Goal: Complete application form

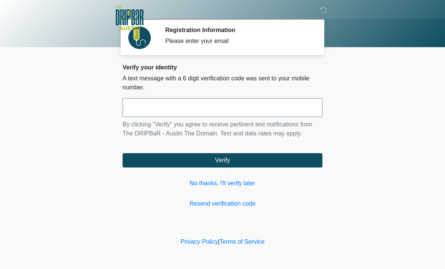
click at [221, 106] on input "text" at bounding box center [223, 107] width 200 height 19
type input "******"
click at [221, 159] on button "Verify" at bounding box center [223, 160] width 200 height 14
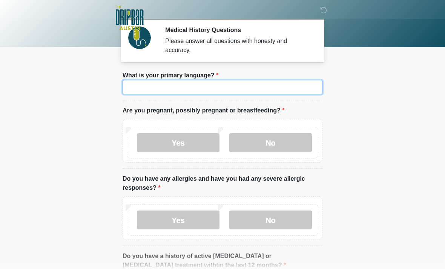
click at [216, 86] on input "What is your primary language?" at bounding box center [223, 87] width 200 height 14
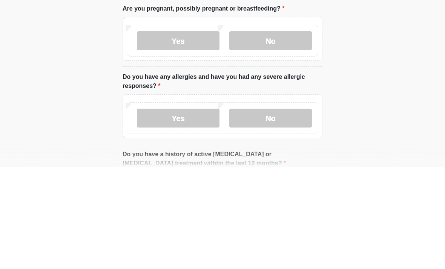
type input "*******"
click at [267, 133] on label "No" at bounding box center [270, 142] width 83 height 19
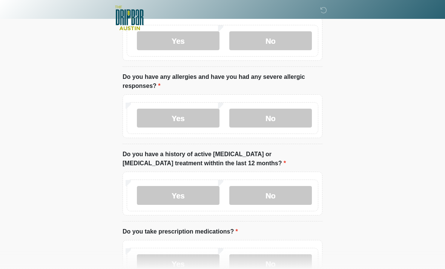
click at [280, 119] on label "No" at bounding box center [270, 118] width 83 height 19
click at [281, 192] on label "No" at bounding box center [270, 195] width 83 height 19
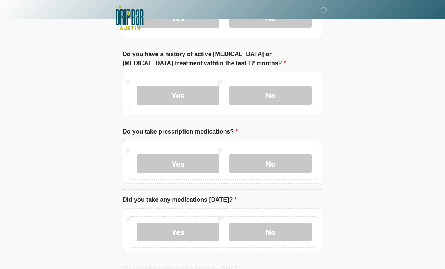
scroll to position [205, 0]
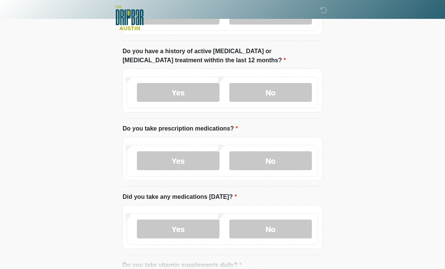
click at [185, 155] on label "Yes" at bounding box center [178, 160] width 83 height 19
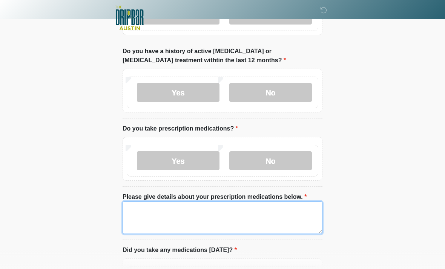
click at [220, 216] on textarea "Please give details about your prescription medications below." at bounding box center [223, 217] width 200 height 32
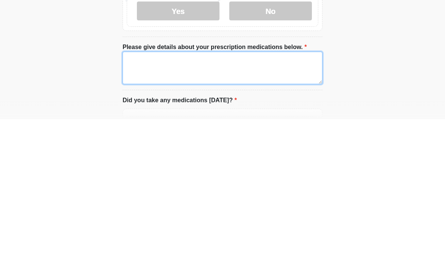
type textarea "*"
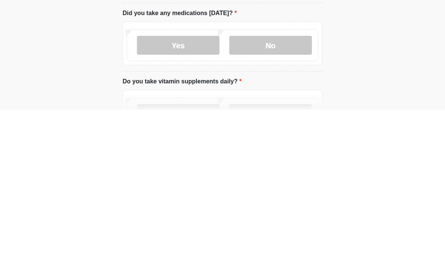
scroll to position [285, 0]
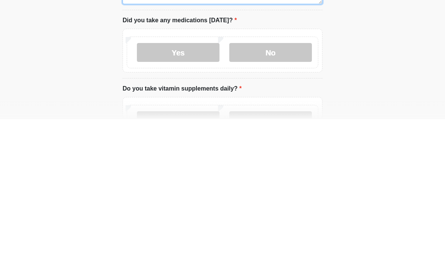
type textarea "******"
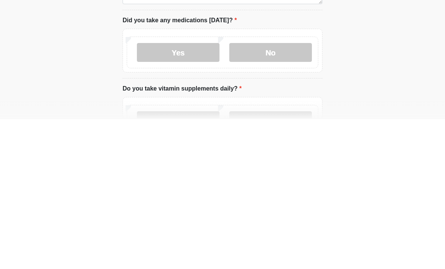
click at [179, 261] on label "Yes" at bounding box center [178, 270] width 83 height 19
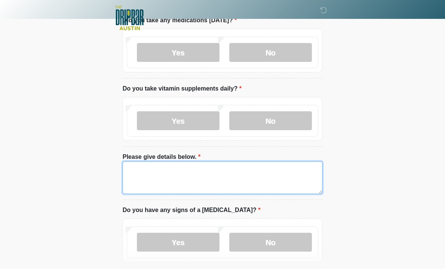
click at [201, 171] on textarea "Please give details below." at bounding box center [223, 177] width 200 height 32
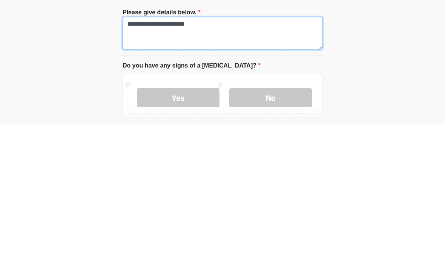
type textarea "**********"
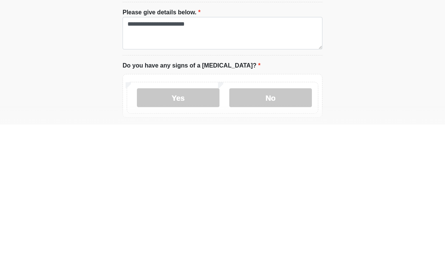
click at [267, 233] on label "No" at bounding box center [270, 242] width 83 height 19
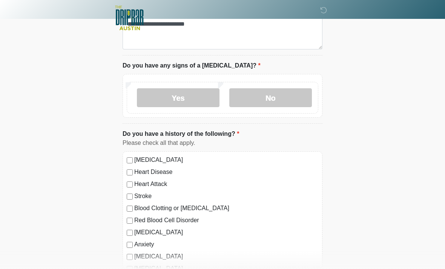
click at [129, 240] on div "Anxiety" at bounding box center [223, 244] width 192 height 9
click at [129, 238] on div "[MEDICAL_DATA] Heart Disease Heart Attack Stroke Blood Clotting or [MEDICAL_DAT…" at bounding box center [223, 227] width 200 height 153
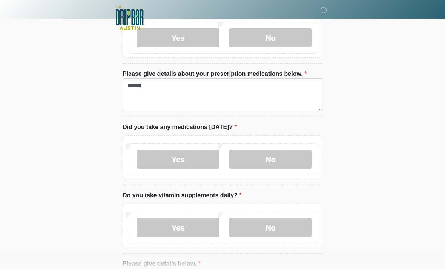
scroll to position [327, 0]
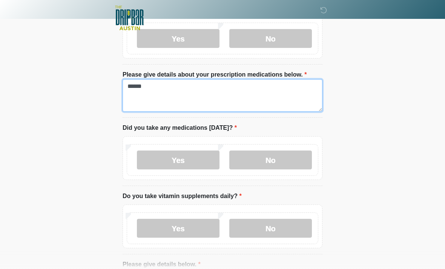
click at [161, 83] on textarea "******" at bounding box center [223, 95] width 200 height 32
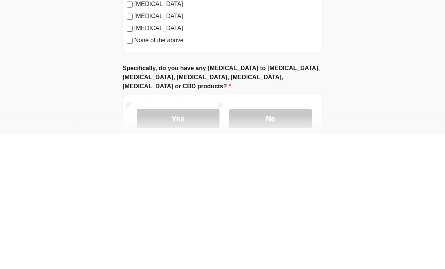
scroll to position [700, 0]
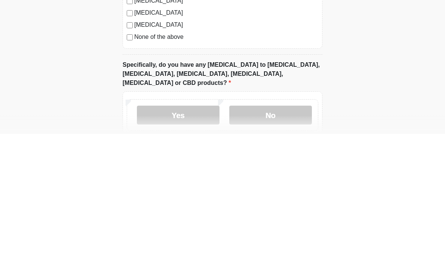
type textarea "**********"
click at [282, 241] on label "No" at bounding box center [270, 250] width 83 height 19
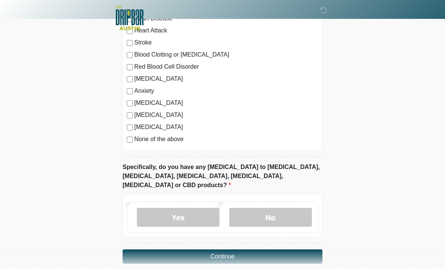
click at [236, 249] on button "Continue" at bounding box center [223, 256] width 200 height 14
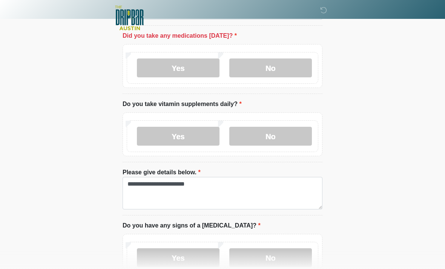
click at [195, 73] on label "Yes" at bounding box center [178, 67] width 83 height 19
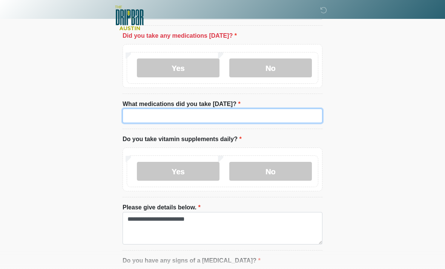
click at [209, 110] on input "What medications did you take [DATE]?" at bounding box center [223, 116] width 200 height 14
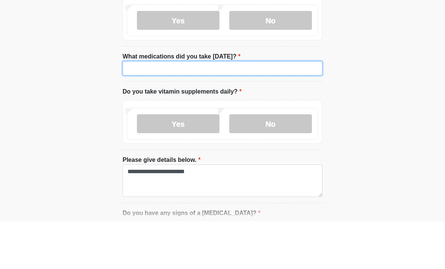
type input "*"
type input "**"
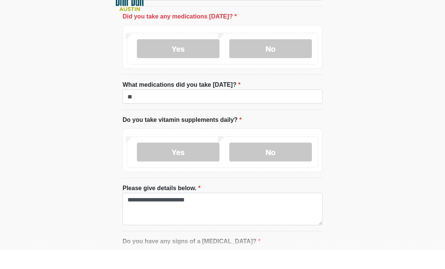
click at [281, 58] on label "No" at bounding box center [270, 67] width 83 height 19
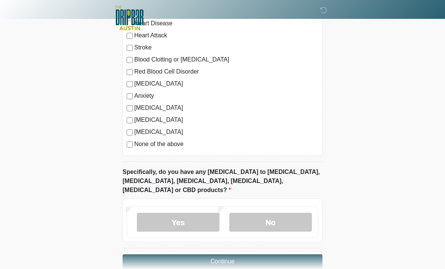
scroll to position [732, 0]
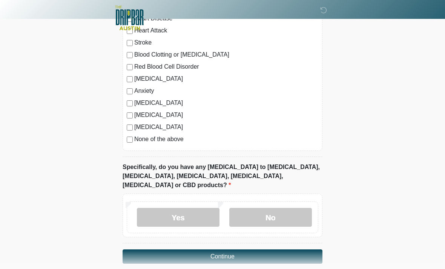
click at [259, 249] on button "Continue" at bounding box center [223, 256] width 200 height 14
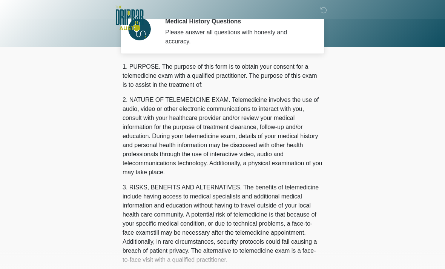
scroll to position [0, 0]
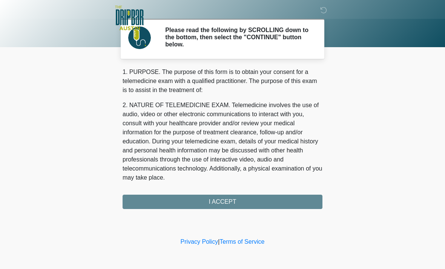
click at [253, 197] on div "1. PURPOSE. The purpose of this form is to obtain your consent for a telemedici…" at bounding box center [223, 138] width 200 height 141
click at [219, 200] on div "1. PURPOSE. The purpose of this form is to obtain your consent for a telemedici…" at bounding box center [223, 138] width 200 height 141
click at [217, 197] on div "1. PURPOSE. The purpose of this form is to obtain your consent for a telemedici…" at bounding box center [223, 138] width 200 height 141
click at [215, 203] on div "1. PURPOSE. The purpose of this form is to obtain your consent for a telemedici…" at bounding box center [223, 138] width 200 height 141
click at [227, 201] on div "1. PURPOSE. The purpose of this form is to obtain your consent for a telemedici…" at bounding box center [223, 138] width 200 height 141
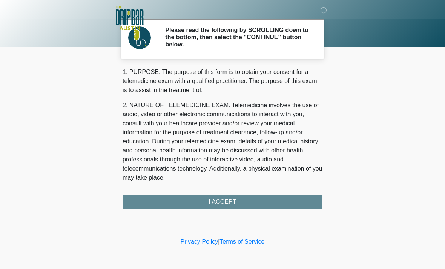
click at [227, 201] on div "1. PURPOSE. The purpose of this form is to obtain your consent for a telemedici…" at bounding box center [223, 138] width 200 height 141
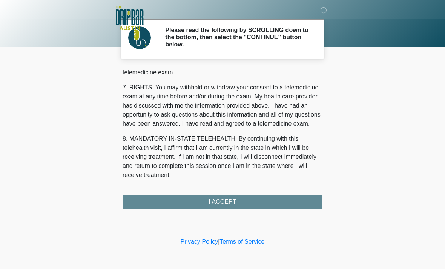
scroll to position [328, 0]
click at [228, 195] on button "I ACCEPT" at bounding box center [223, 202] width 200 height 14
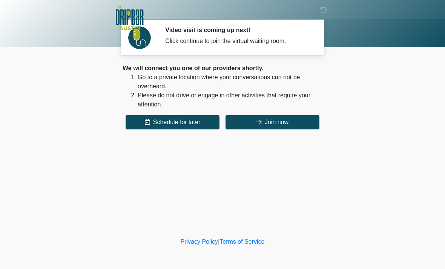
click at [281, 123] on button "Join now" at bounding box center [273, 122] width 94 height 14
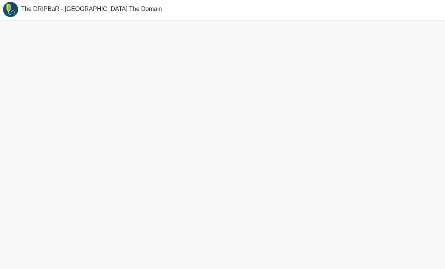
scroll to position [1, 0]
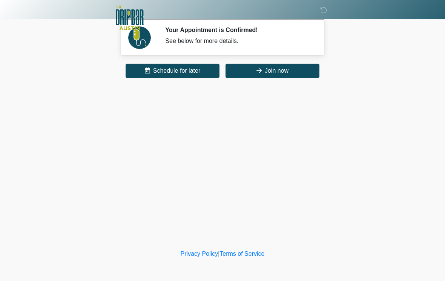
scroll to position [64, 0]
